Goal: Task Accomplishment & Management: Complete application form

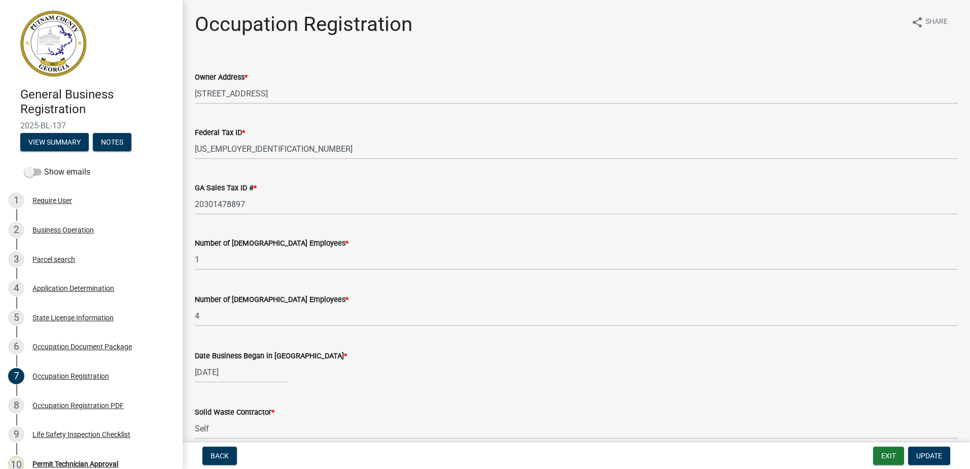
scroll to position [913, 0]
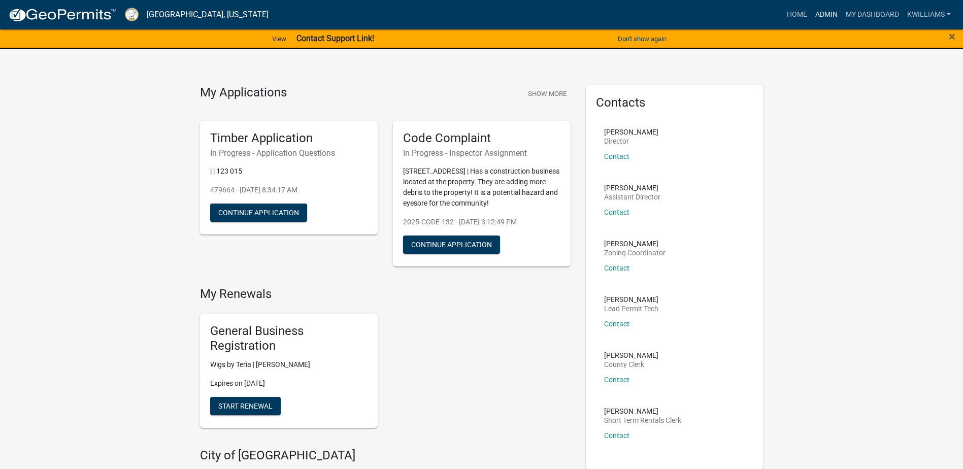
click at [822, 14] on link "Admin" at bounding box center [826, 14] width 30 height 19
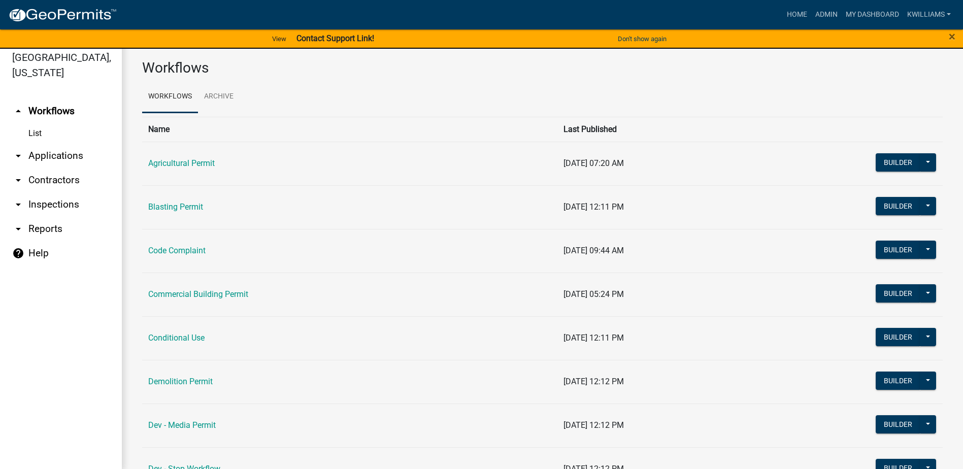
scroll to position [12, 0]
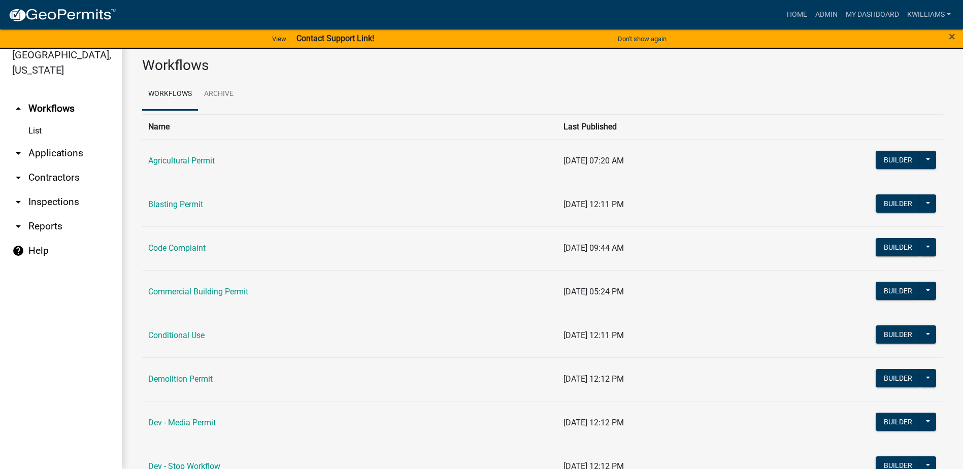
click at [50, 151] on link "arrow_drop_down Applications" at bounding box center [61, 153] width 122 height 24
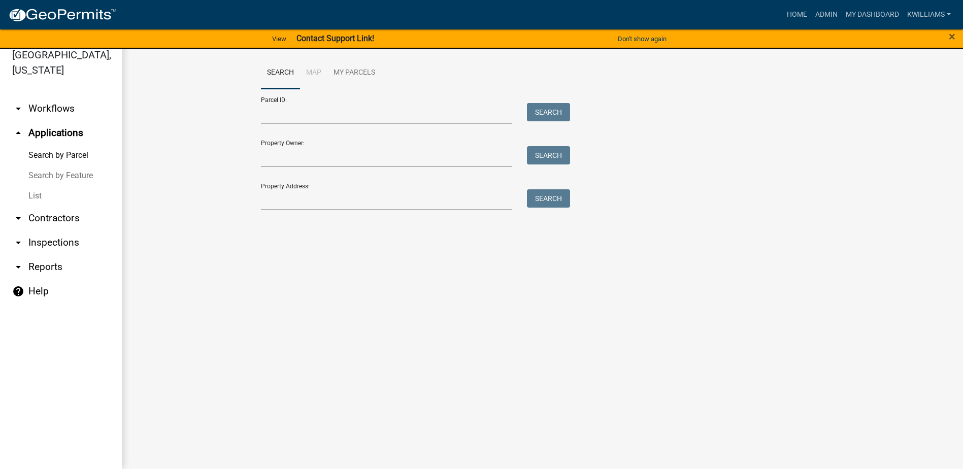
click at [31, 197] on link "List" at bounding box center [61, 196] width 122 height 20
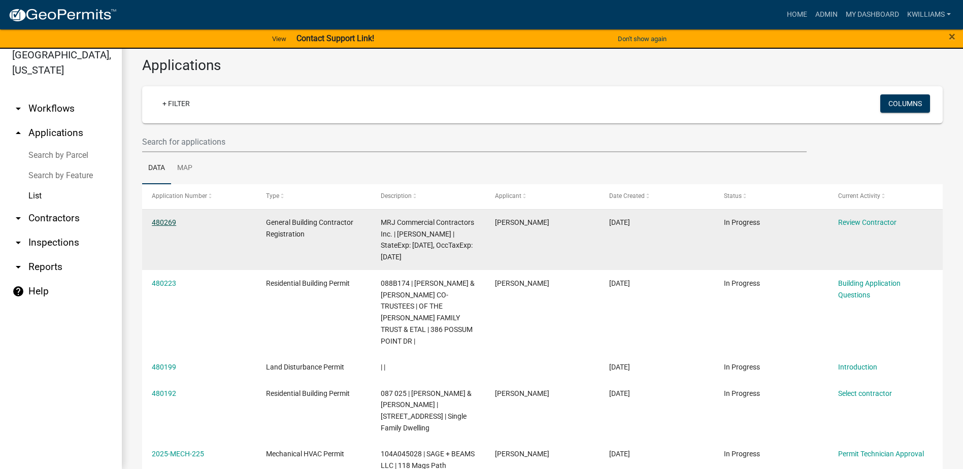
click at [163, 221] on link "480269" at bounding box center [164, 222] width 24 height 8
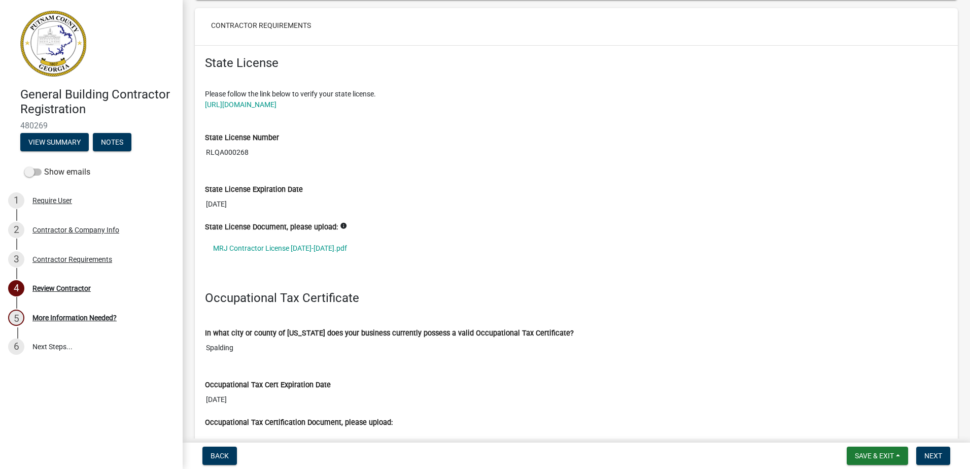
scroll to position [812, 0]
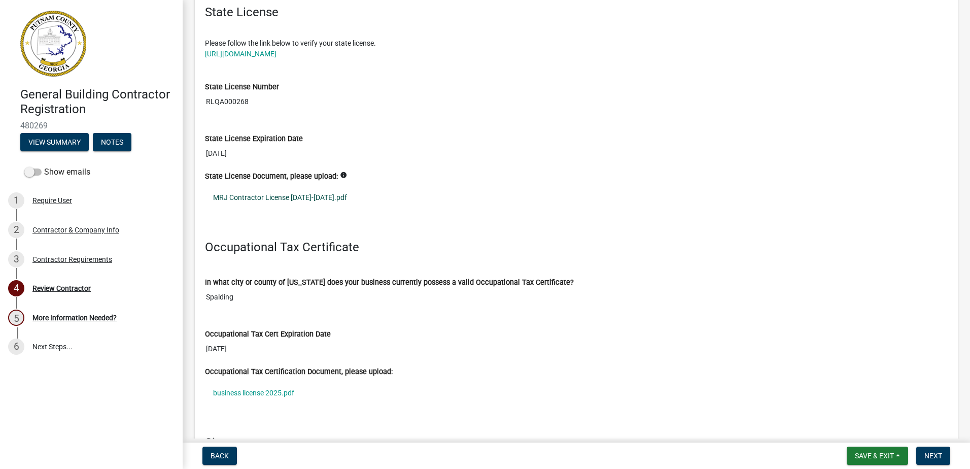
click at [259, 199] on link "MRJ Contractor License [DATE]-[DATE].pdf" at bounding box center [576, 197] width 743 height 23
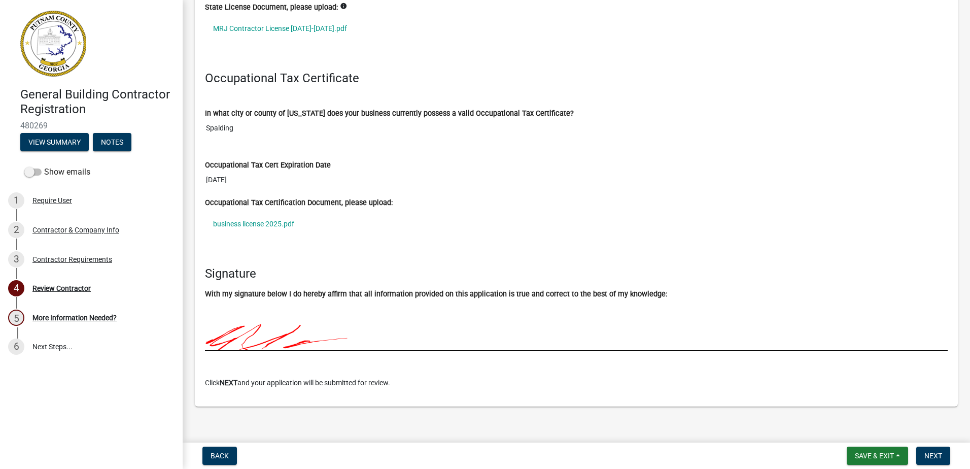
scroll to position [988, 0]
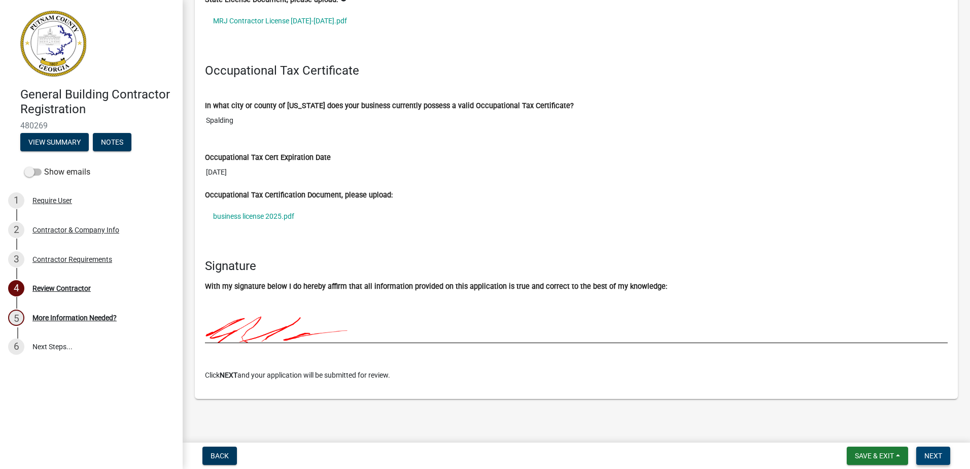
click at [927, 457] on span "Next" at bounding box center [933, 456] width 18 height 8
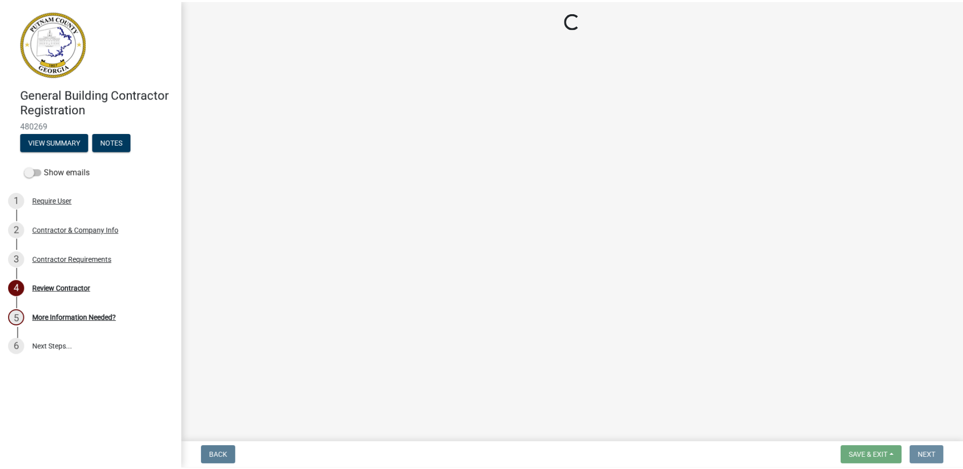
scroll to position [0, 0]
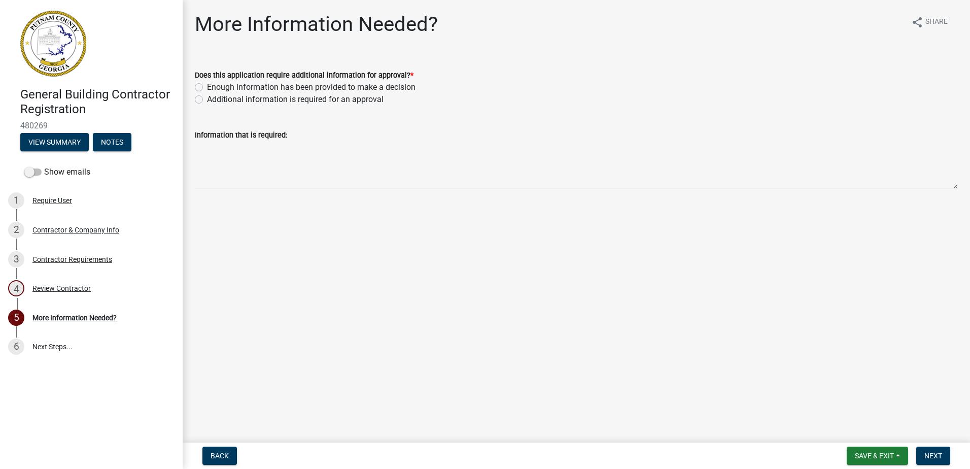
click at [207, 90] on label "Enough information has been provided to make a decision" at bounding box center [311, 87] width 209 height 12
click at [207, 88] on input "Enough information has been provided to make a decision" at bounding box center [210, 84] width 7 height 7
radio input "true"
click at [927, 457] on span "Next" at bounding box center [933, 456] width 18 height 8
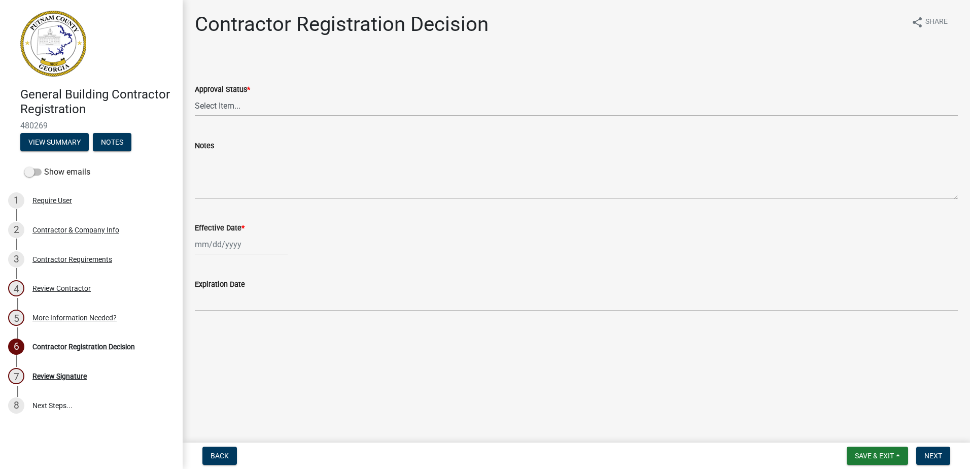
click at [224, 104] on select "Select Item... Approved Denied" at bounding box center [576, 105] width 763 height 21
click at [195, 95] on select "Select Item... Approved Denied" at bounding box center [576, 105] width 763 height 21
select select "4b86b809-39dd-4c68-9f3d-fdb3e7050482"
select select "9"
select select "2025"
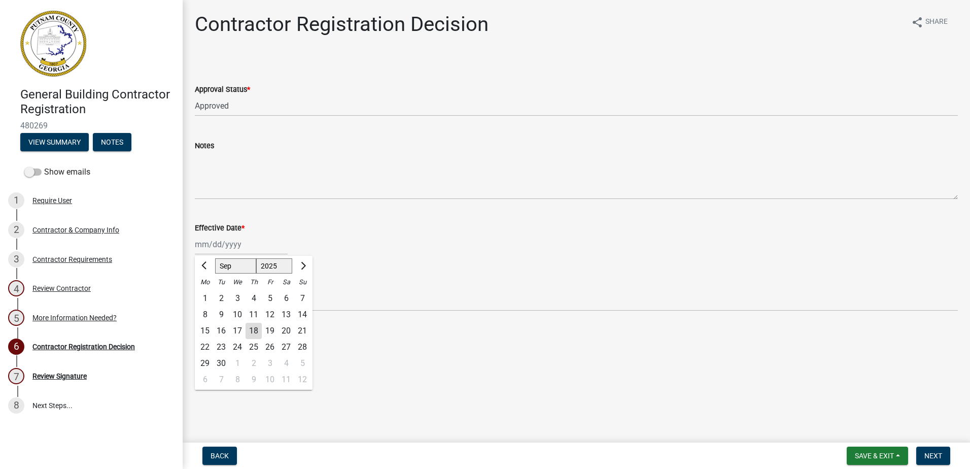
click at [218, 238] on div "Jan Feb Mar Apr May Jun Jul Aug Sep Oct Nov Dec 1525 1526 1527 1528 1529 1530 1…" at bounding box center [241, 244] width 93 height 21
click at [256, 331] on div "18" at bounding box center [254, 331] width 16 height 16
type input "09/18/2025"
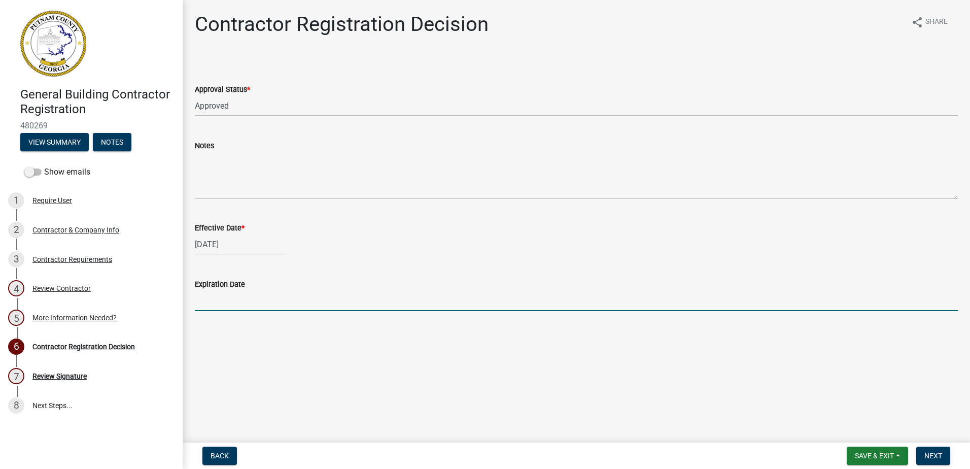
click at [236, 292] on input "Expiration Date" at bounding box center [576, 300] width 763 height 21
type input "12/31/2025"
click at [932, 455] on span "Next" at bounding box center [933, 456] width 18 height 8
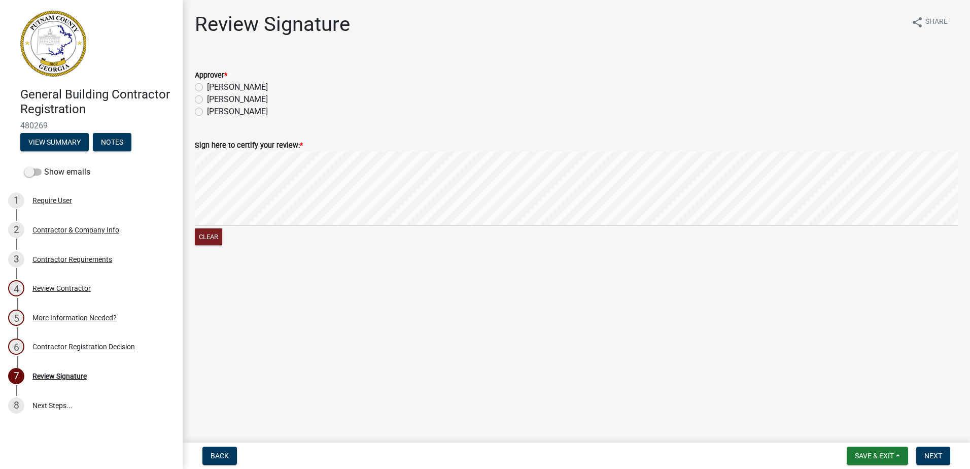
click at [245, 95] on label "Kenteria Williams" at bounding box center [237, 99] width 61 height 12
click at [214, 95] on input "Kenteria Williams" at bounding box center [210, 96] width 7 height 7
radio input "true"
click at [248, 226] on signature-pad at bounding box center [576, 189] width 763 height 77
click at [554, 85] on wm-data-entity-input-list "Approver * Courtney Kenteria Williams Lisa Jackson Sign here to certify your re…" at bounding box center [576, 157] width 763 height 200
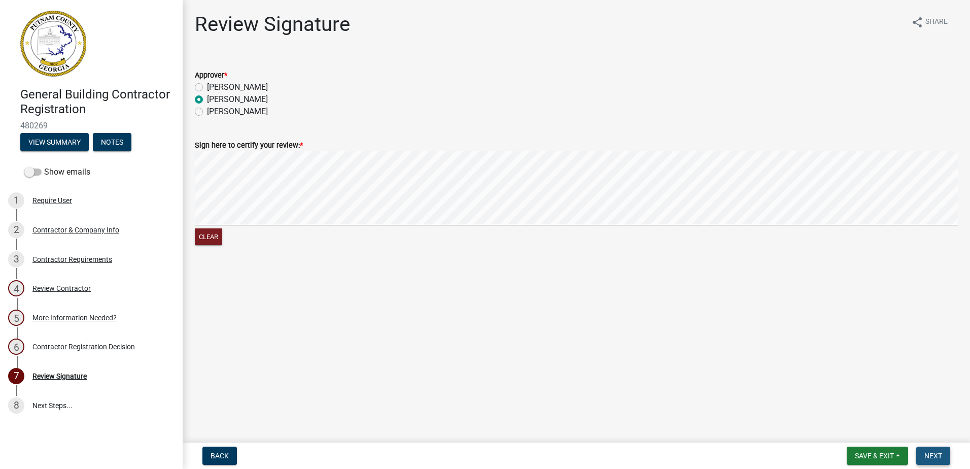
click at [938, 454] on span "Next" at bounding box center [933, 456] width 18 height 8
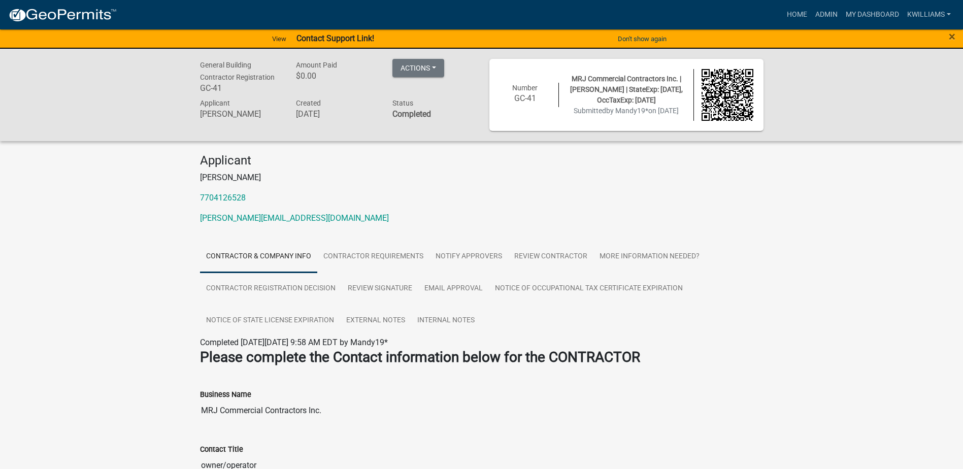
drag, startPoint x: 822, startPoint y: 28, endPoint x: 816, endPoint y: 24, distance: 7.0
click at [816, 24] on nav "more_horiz Home Admin My Dashboard kwilliams Admin Account Contractor Profile L…" at bounding box center [481, 14] width 963 height 29
drag, startPoint x: 816, startPoint y: 24, endPoint x: 782, endPoint y: 16, distance: 35.1
click at [782, 16] on link "Home" at bounding box center [796, 14] width 28 height 19
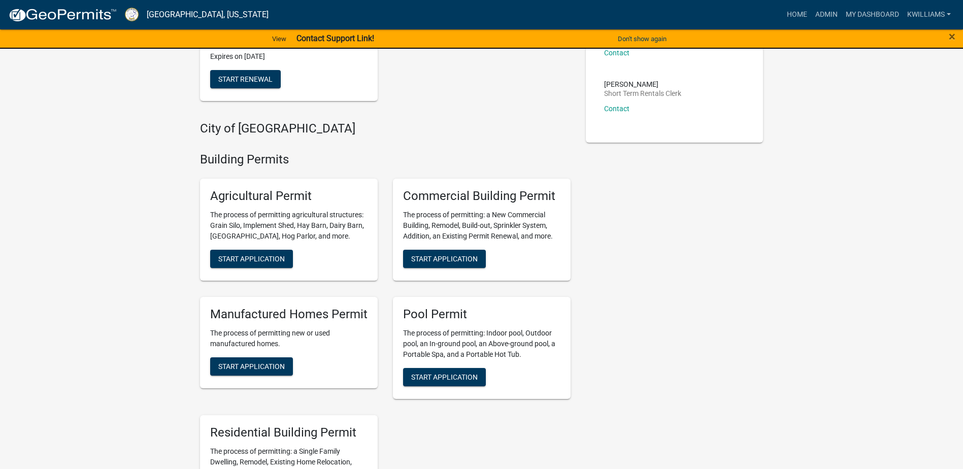
scroll to position [355, 0]
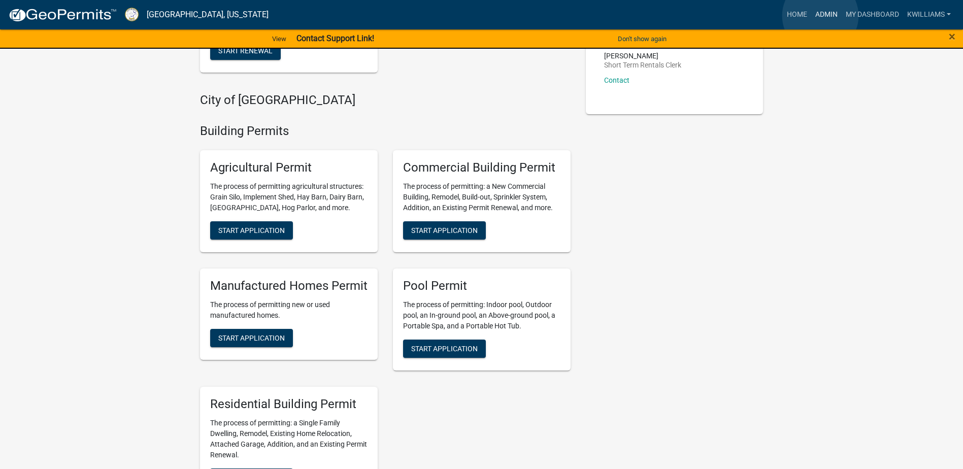
click at [820, 16] on link "Admin" at bounding box center [826, 14] width 30 height 19
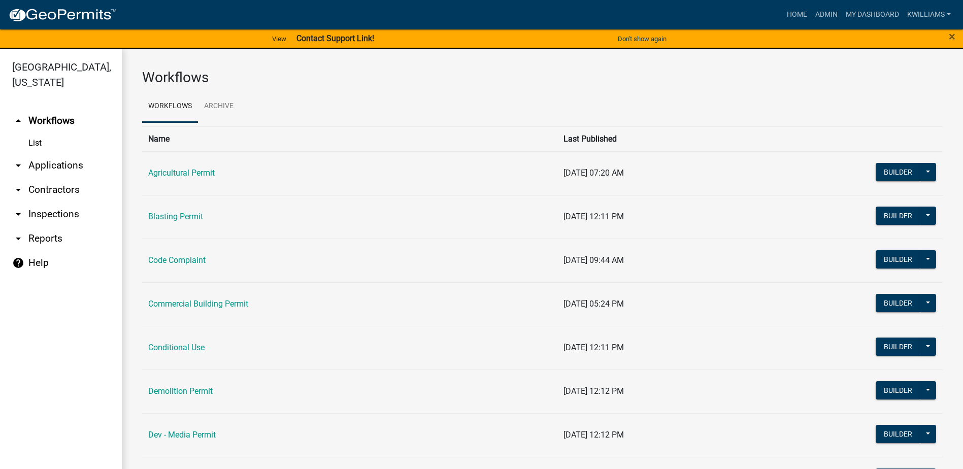
click at [47, 158] on link "arrow_drop_down Applications" at bounding box center [61, 165] width 122 height 24
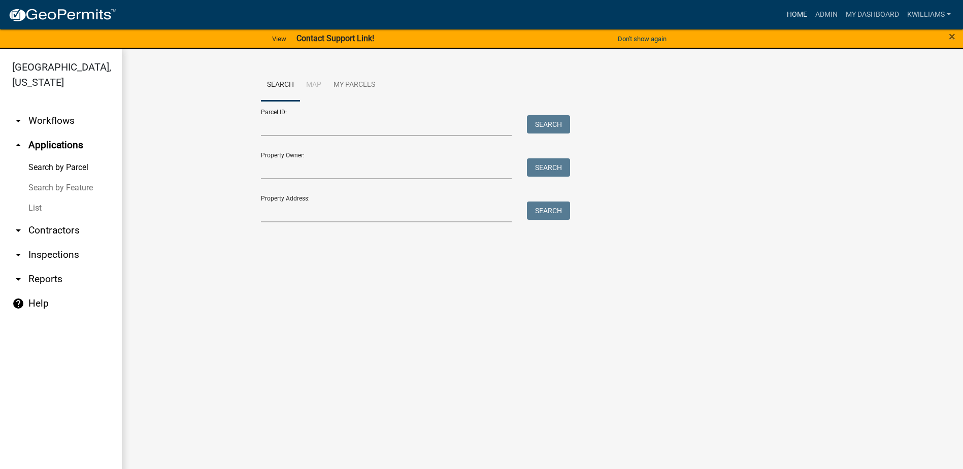
click at [797, 12] on link "Home" at bounding box center [796, 14] width 28 height 19
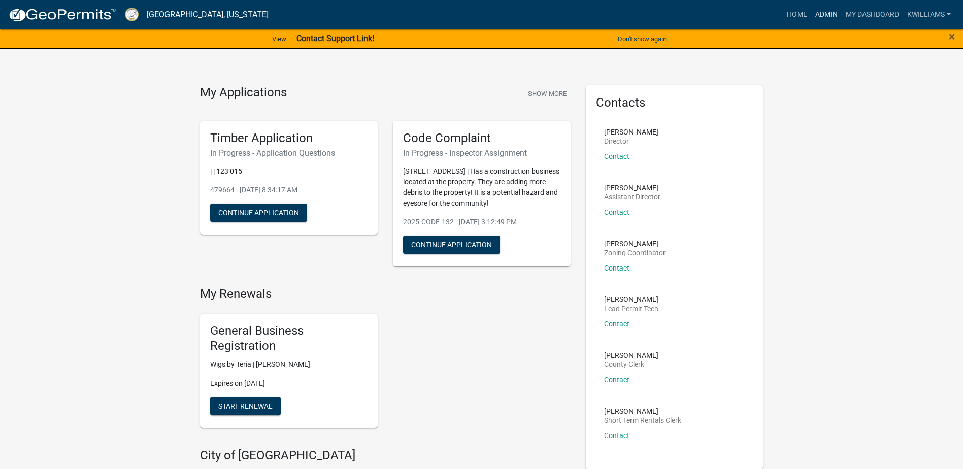
click at [828, 13] on link "Admin" at bounding box center [826, 14] width 30 height 19
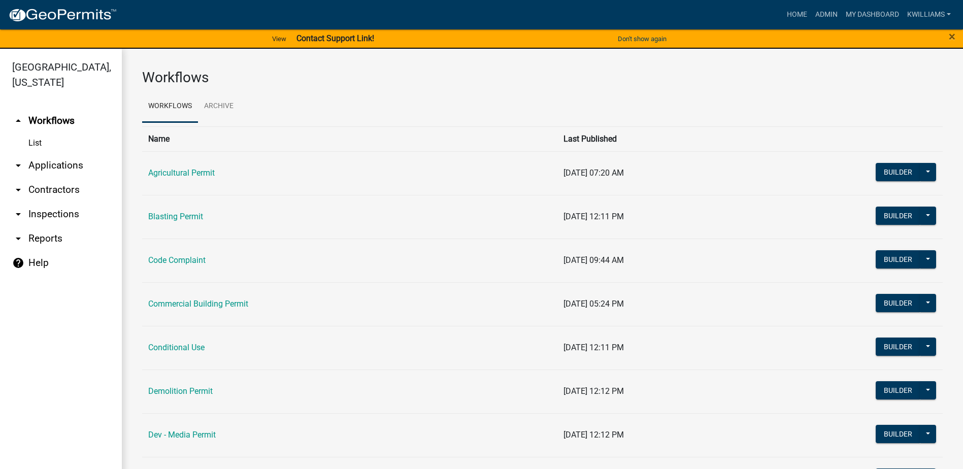
click at [40, 163] on link "arrow_drop_down Applications" at bounding box center [61, 165] width 122 height 24
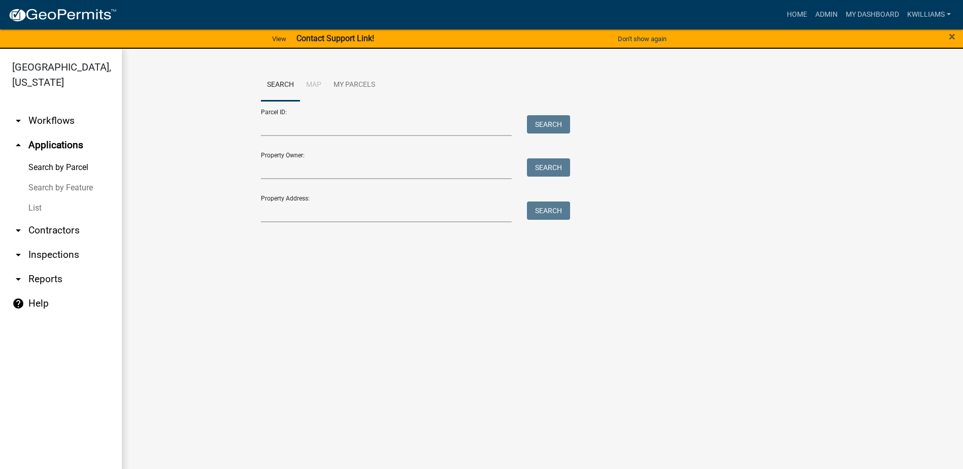
click at [42, 212] on link "List" at bounding box center [61, 208] width 122 height 20
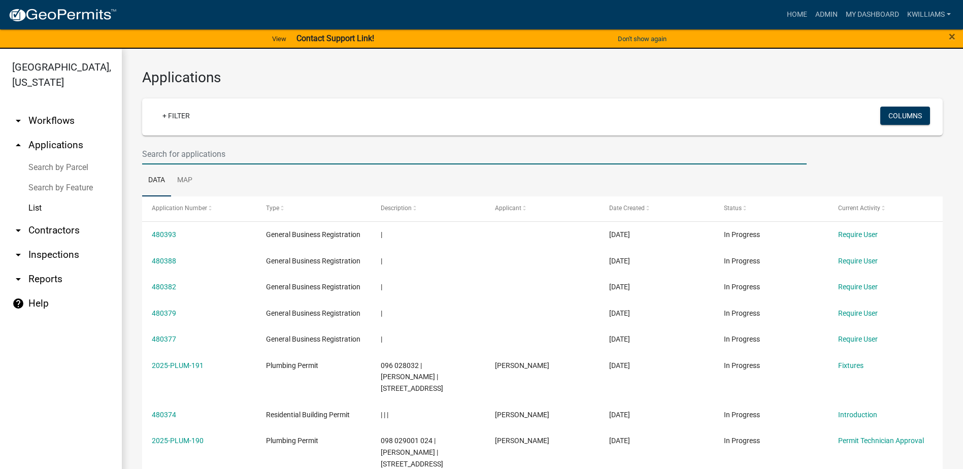
click at [172, 156] on input "text" at bounding box center [474, 154] width 664 height 21
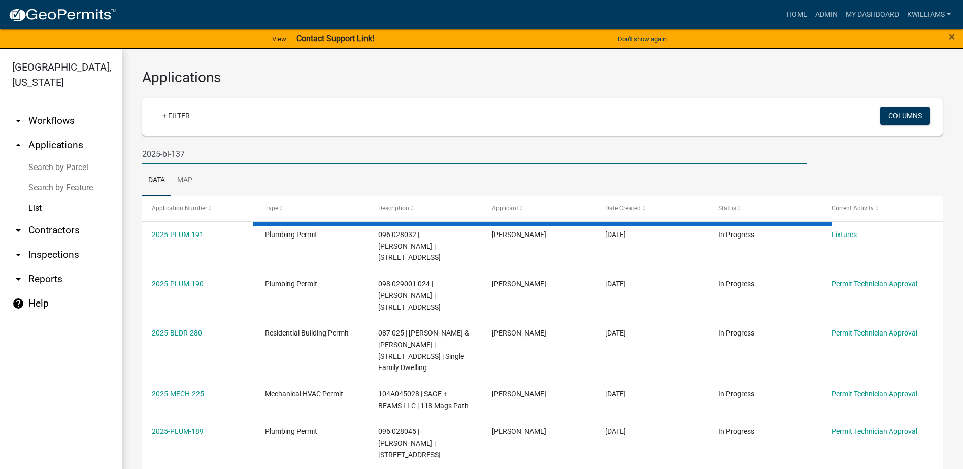
type input "2025-bl-137"
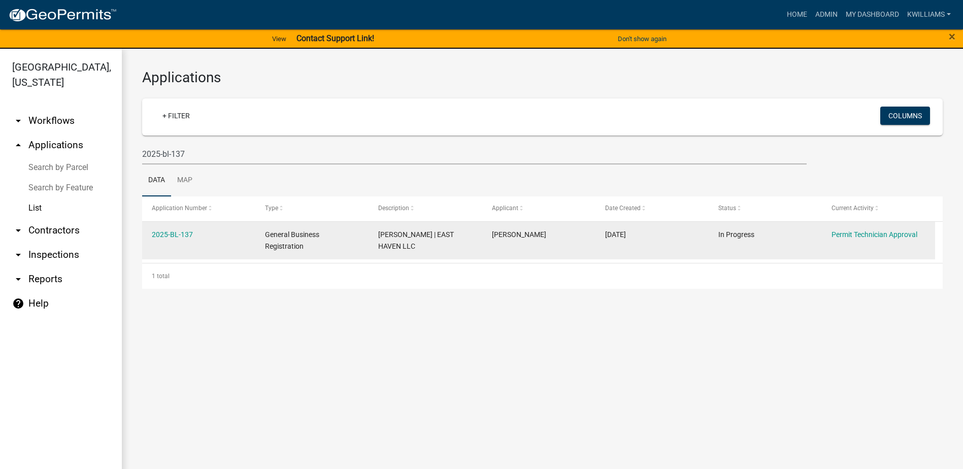
click at [184, 229] on div "2025-BL-137" at bounding box center [199, 235] width 94 height 12
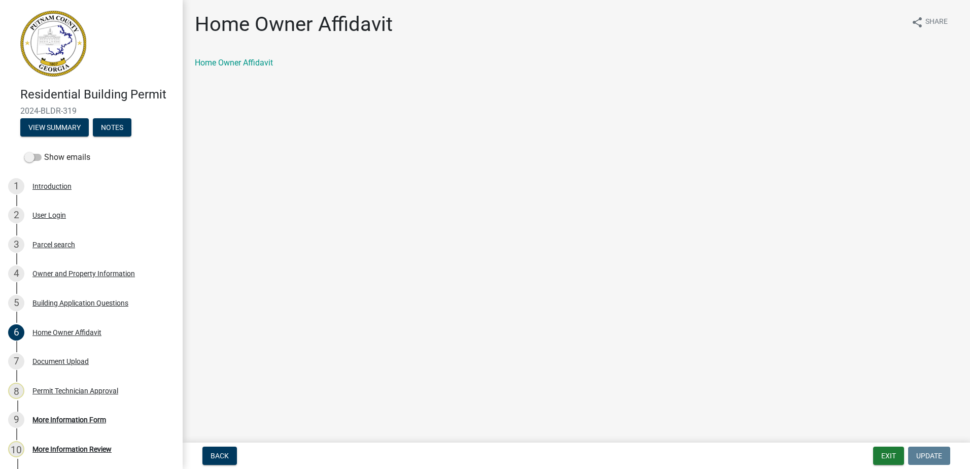
scroll to position [45, 0]
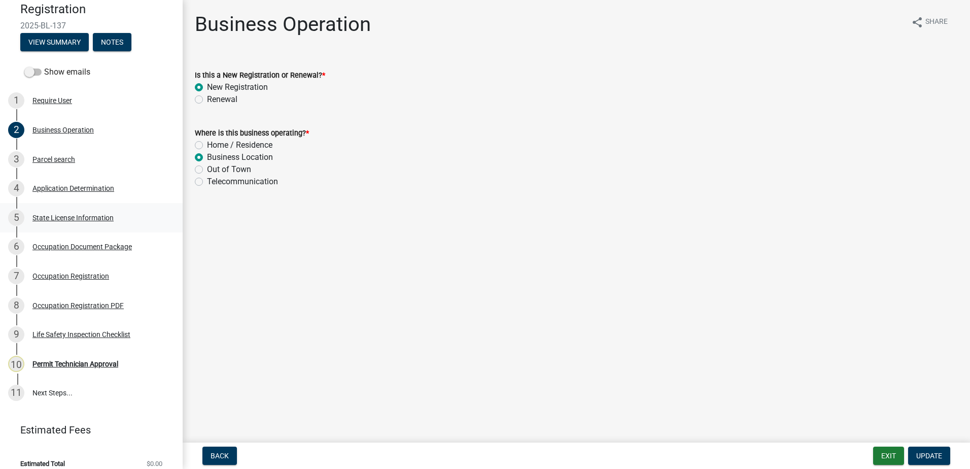
scroll to position [110, 0]
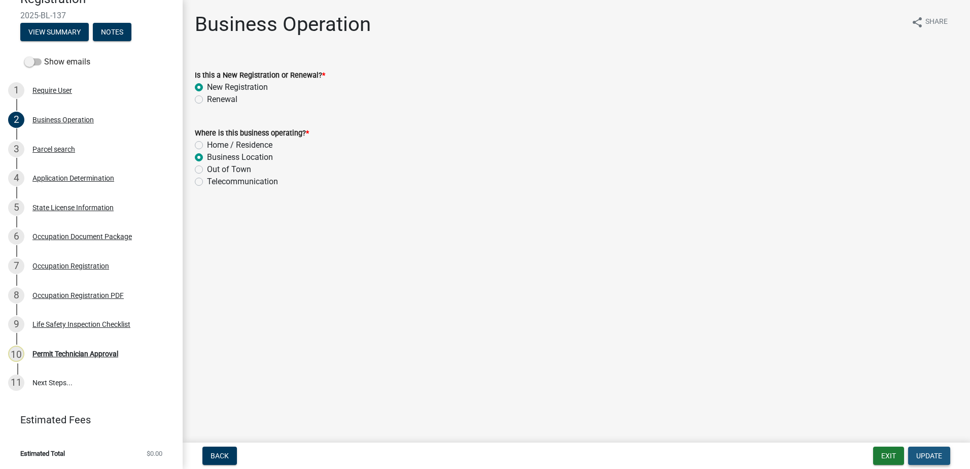
click at [938, 458] on span "Update" at bounding box center [929, 456] width 26 height 8
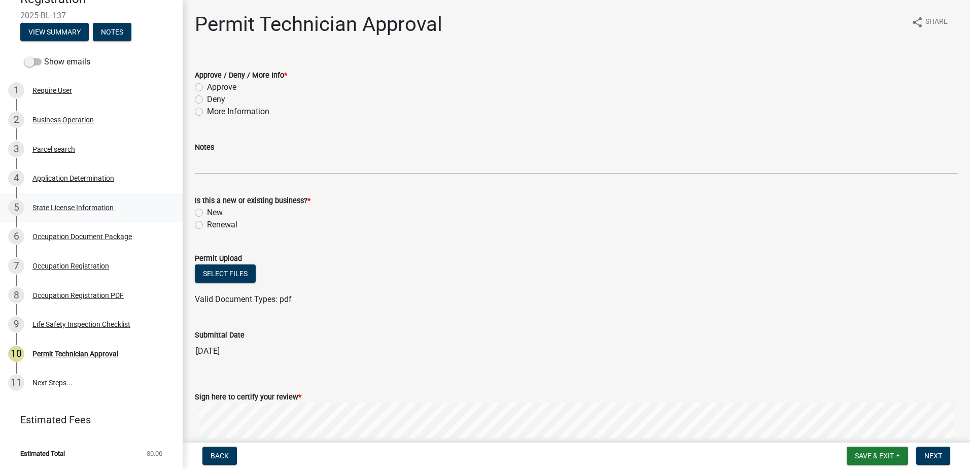
click at [82, 204] on div "State License Information" at bounding box center [72, 207] width 81 height 7
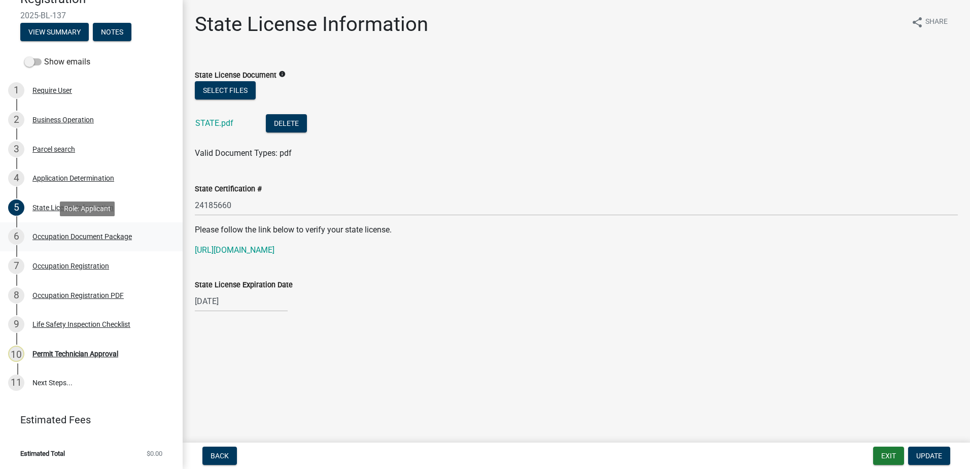
click at [76, 234] on div "Occupation Document Package" at bounding box center [81, 236] width 99 height 7
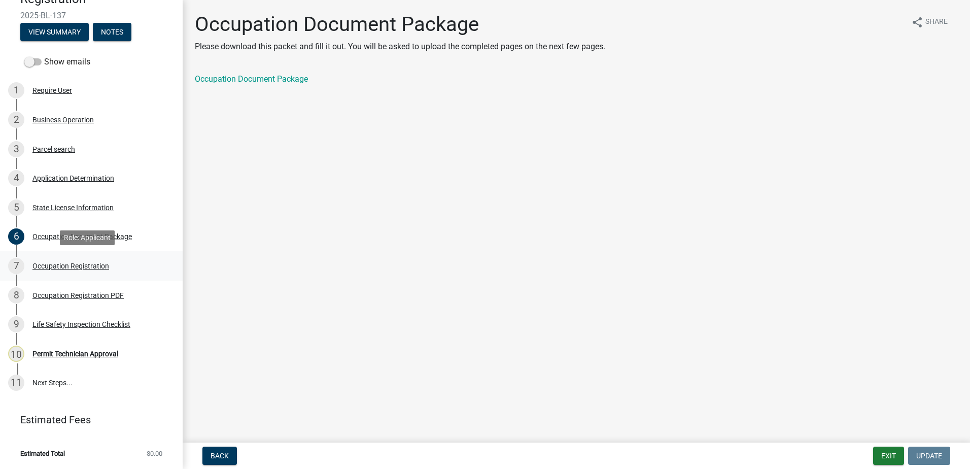
click at [81, 264] on div "Occupation Registration" at bounding box center [70, 265] width 77 height 7
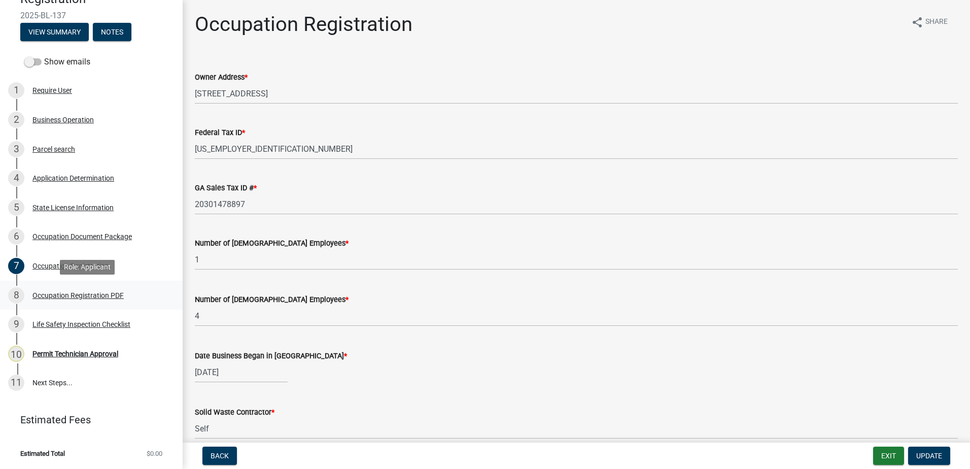
click at [77, 292] on div "Occupation Registration PDF" at bounding box center [77, 295] width 91 height 7
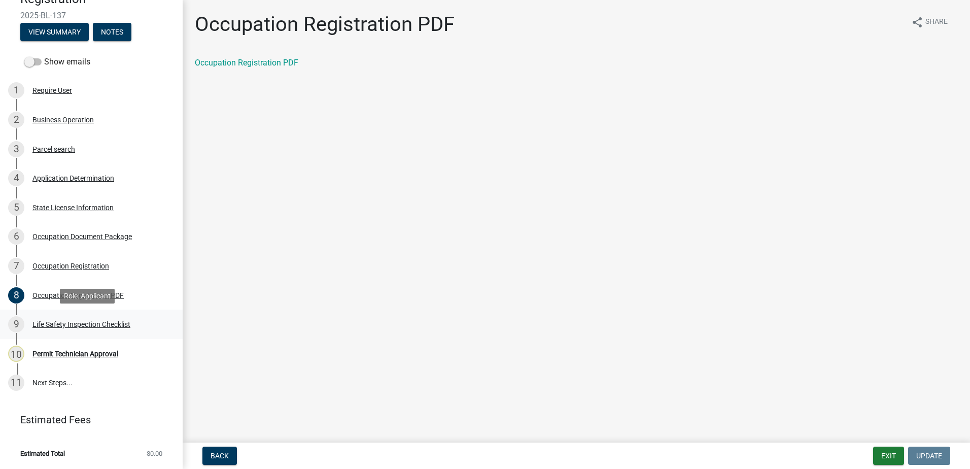
click at [87, 323] on div "Life Safety Inspection Checklist" at bounding box center [81, 324] width 98 height 7
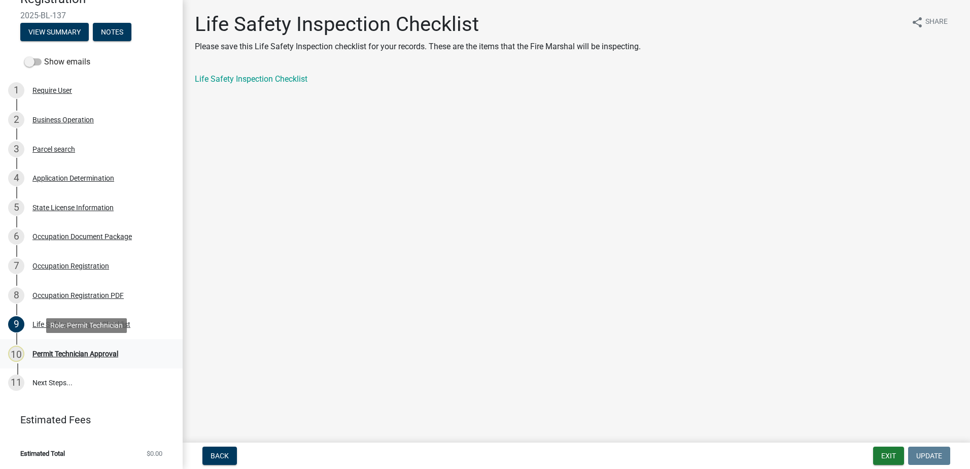
click at [77, 350] on div "Permit Technician Approval" at bounding box center [75, 353] width 86 height 7
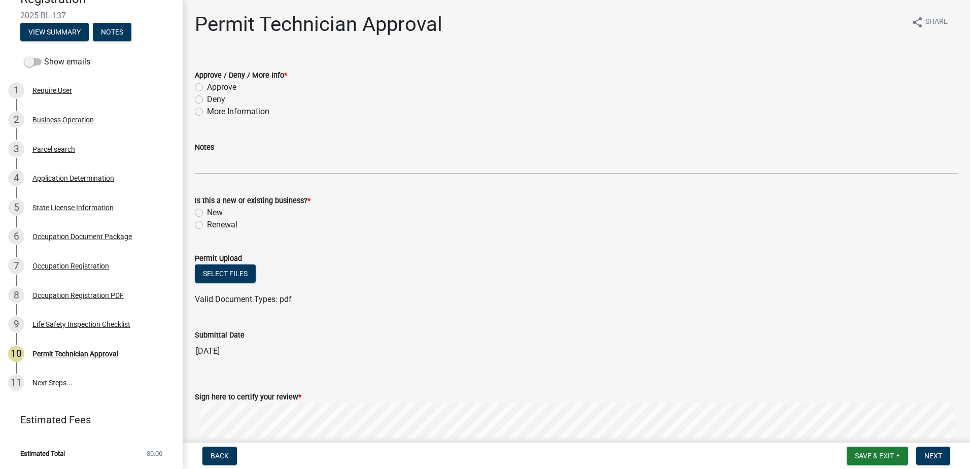
click at [207, 84] on label "Approve" at bounding box center [221, 87] width 29 height 12
click at [207, 84] on input "Approve" at bounding box center [210, 84] width 7 height 7
radio input "true"
click at [207, 210] on label "New" at bounding box center [215, 213] width 16 height 12
click at [207, 210] on input "New" at bounding box center [210, 210] width 7 height 7
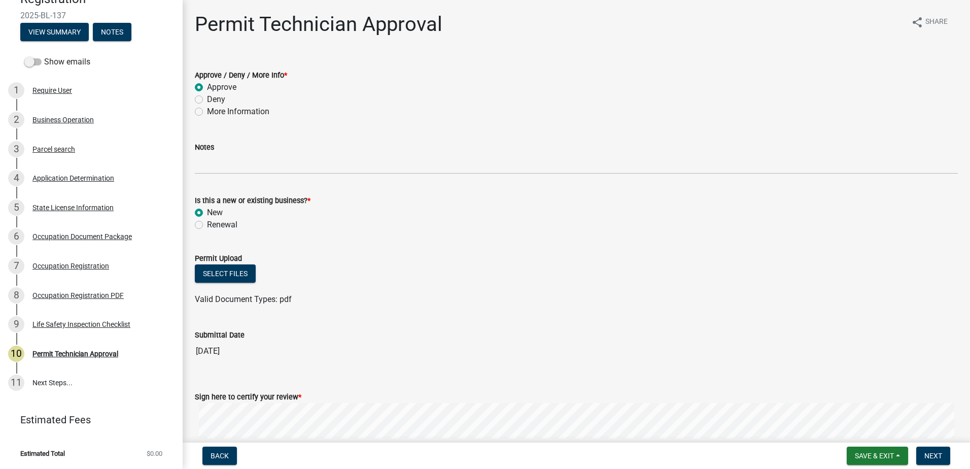
radio input "true"
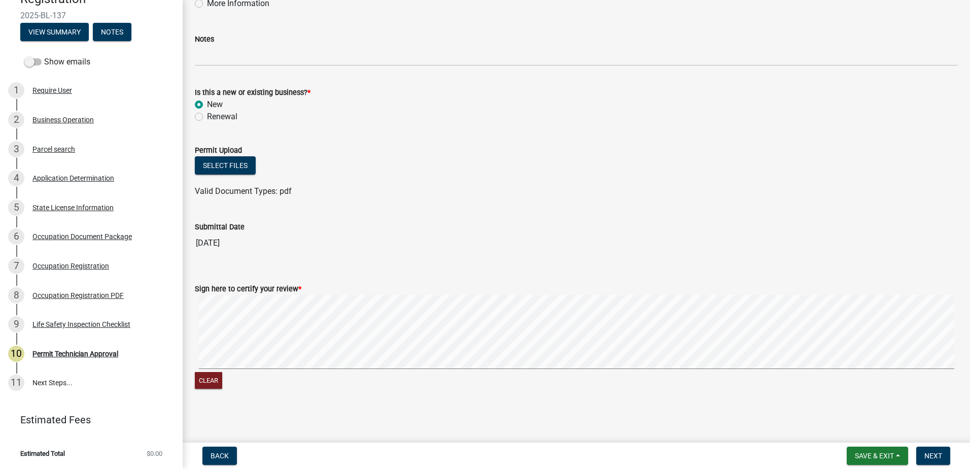
scroll to position [110, 0]
click at [245, 370] on signature-pad at bounding box center [576, 331] width 763 height 77
click at [388, 288] on form "Sign here to certify your review * Clear" at bounding box center [576, 329] width 763 height 121
click at [941, 458] on span "Next" at bounding box center [933, 456] width 18 height 8
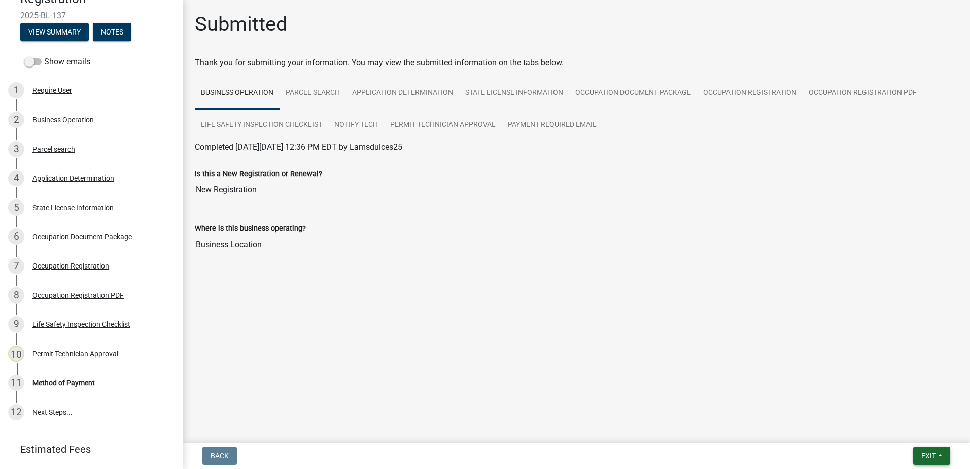
click at [919, 451] on button "Exit" at bounding box center [931, 456] width 37 height 18
click at [922, 424] on button "Save & Exit" at bounding box center [909, 429] width 81 height 24
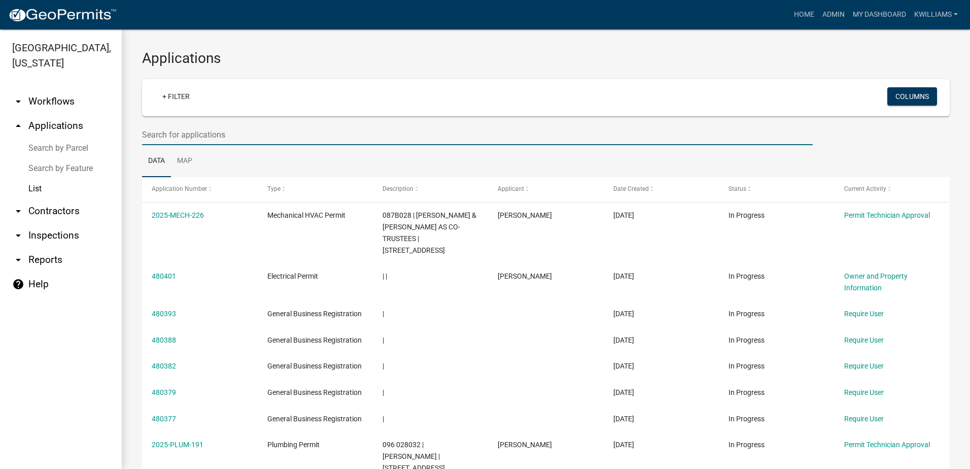
drag, startPoint x: 205, startPoint y: 137, endPoint x: 190, endPoint y: 132, distance: 15.9
click at [202, 135] on input "text" at bounding box center [477, 134] width 671 height 21
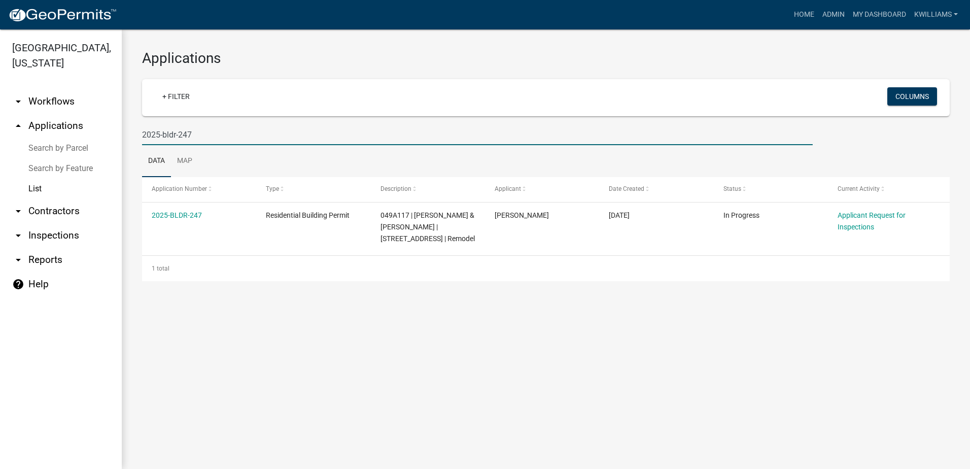
drag, startPoint x: 195, startPoint y: 134, endPoint x: 189, endPoint y: 134, distance: 6.1
click at [189, 134] on input "2025-bldr-247" at bounding box center [477, 134] width 671 height 21
type input "2025-bldr-248"
